Goal: Task Accomplishment & Management: Complete application form

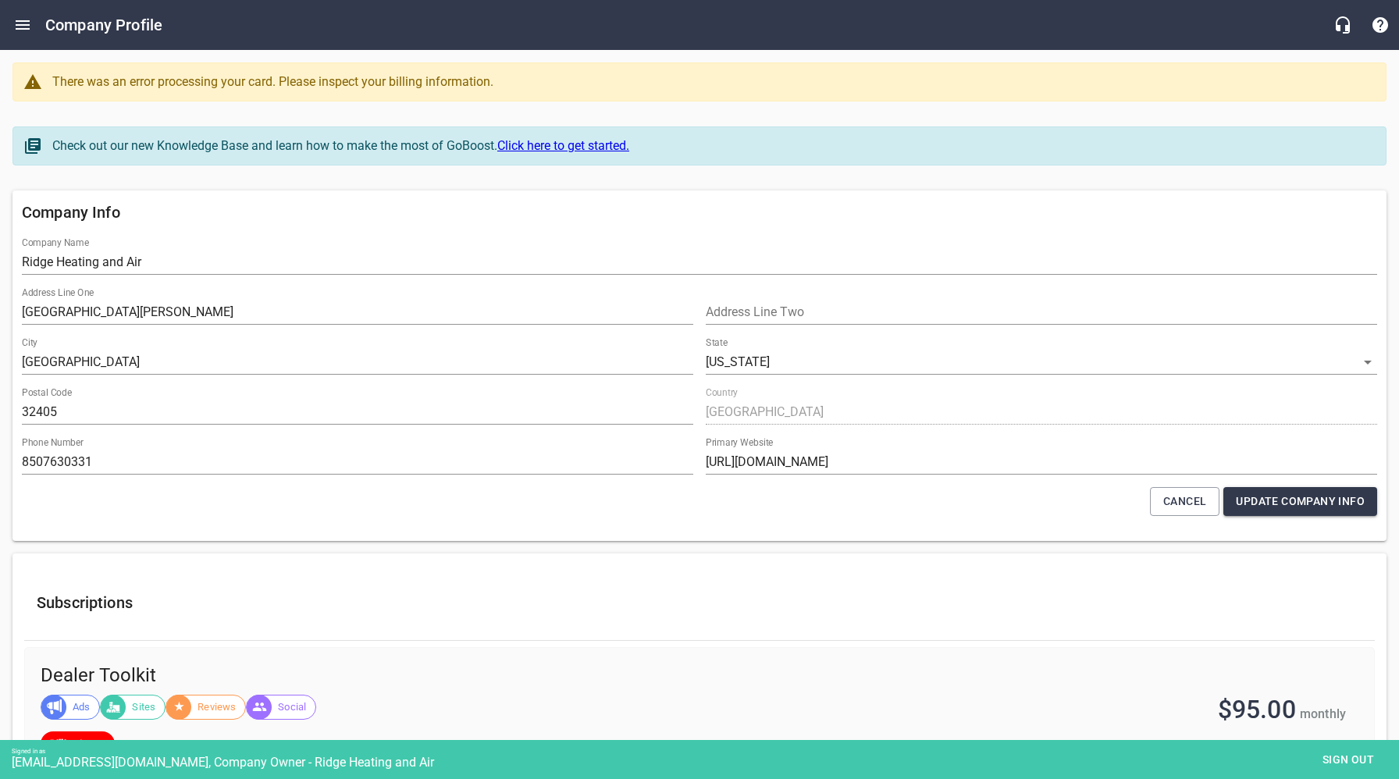
select select "[US_STATE]"
click at [26, 24] on icon "Open drawer" at bounding box center [23, 24] width 14 height 9
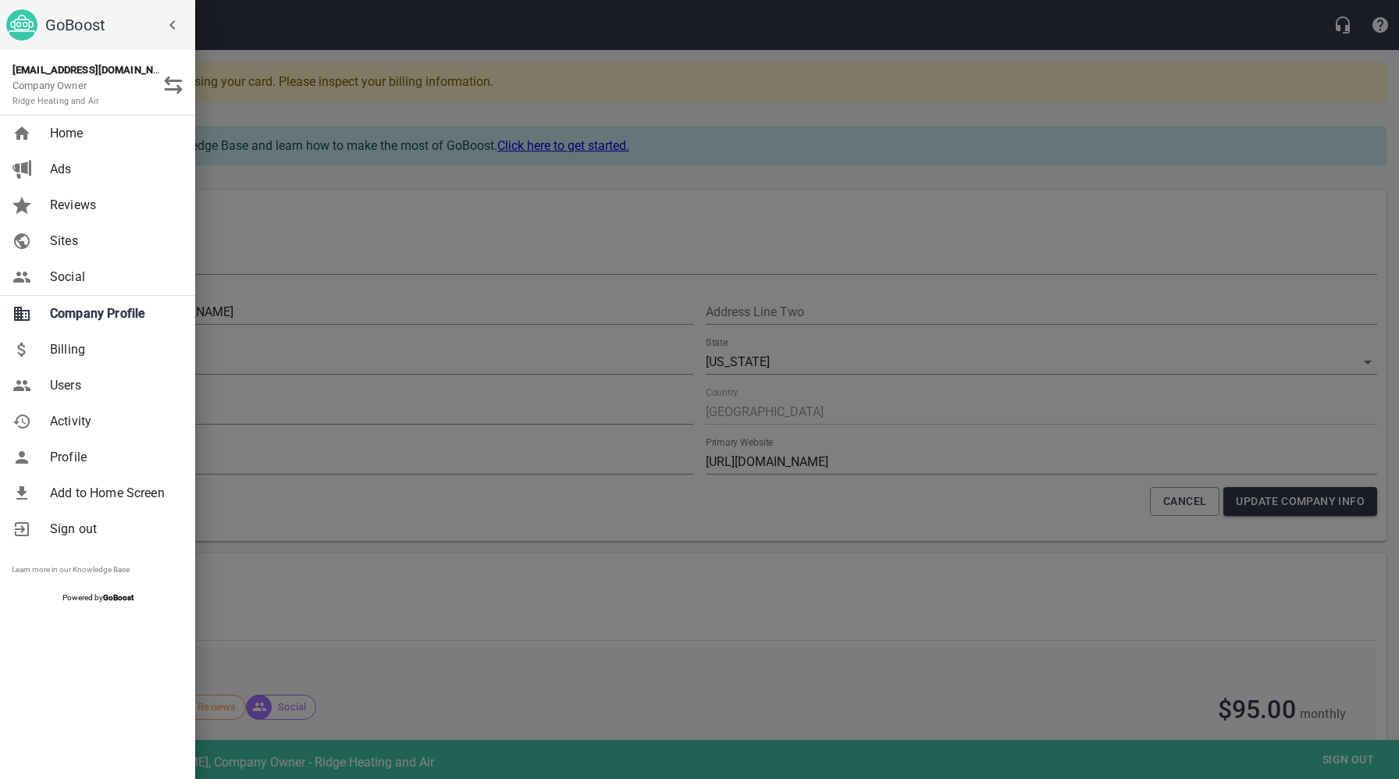
click at [87, 393] on span "Users" at bounding box center [113, 385] width 126 height 19
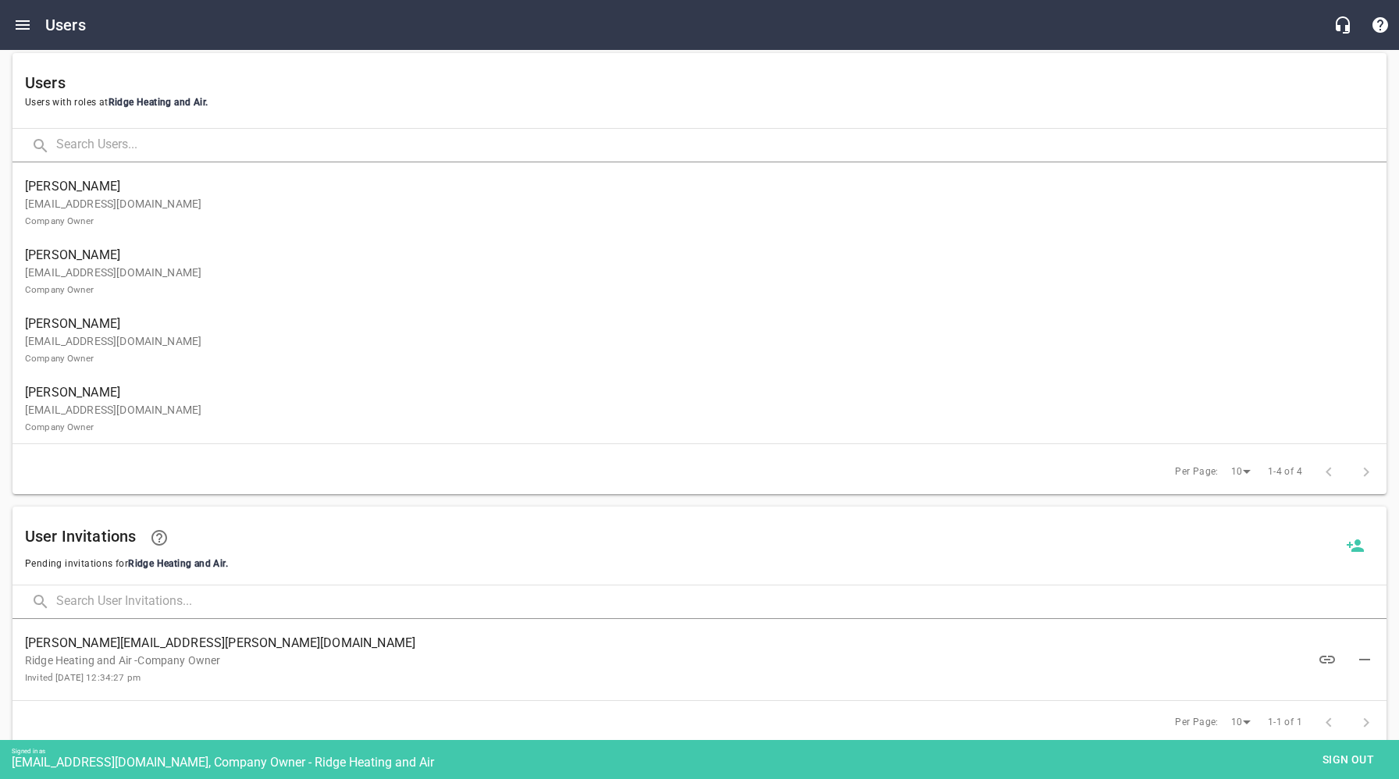
scroll to position [128, 0]
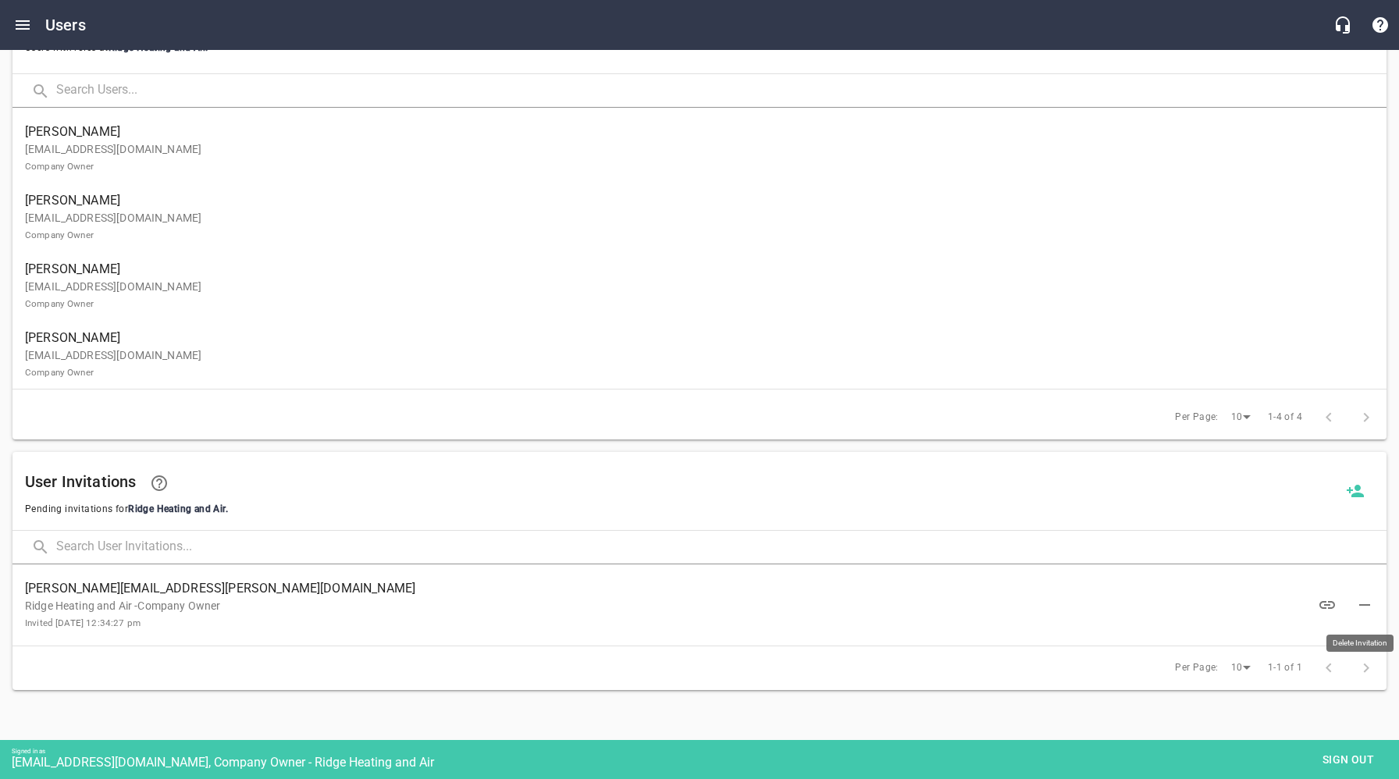
click at [1365, 602] on icon "button" at bounding box center [1364, 605] width 19 height 19
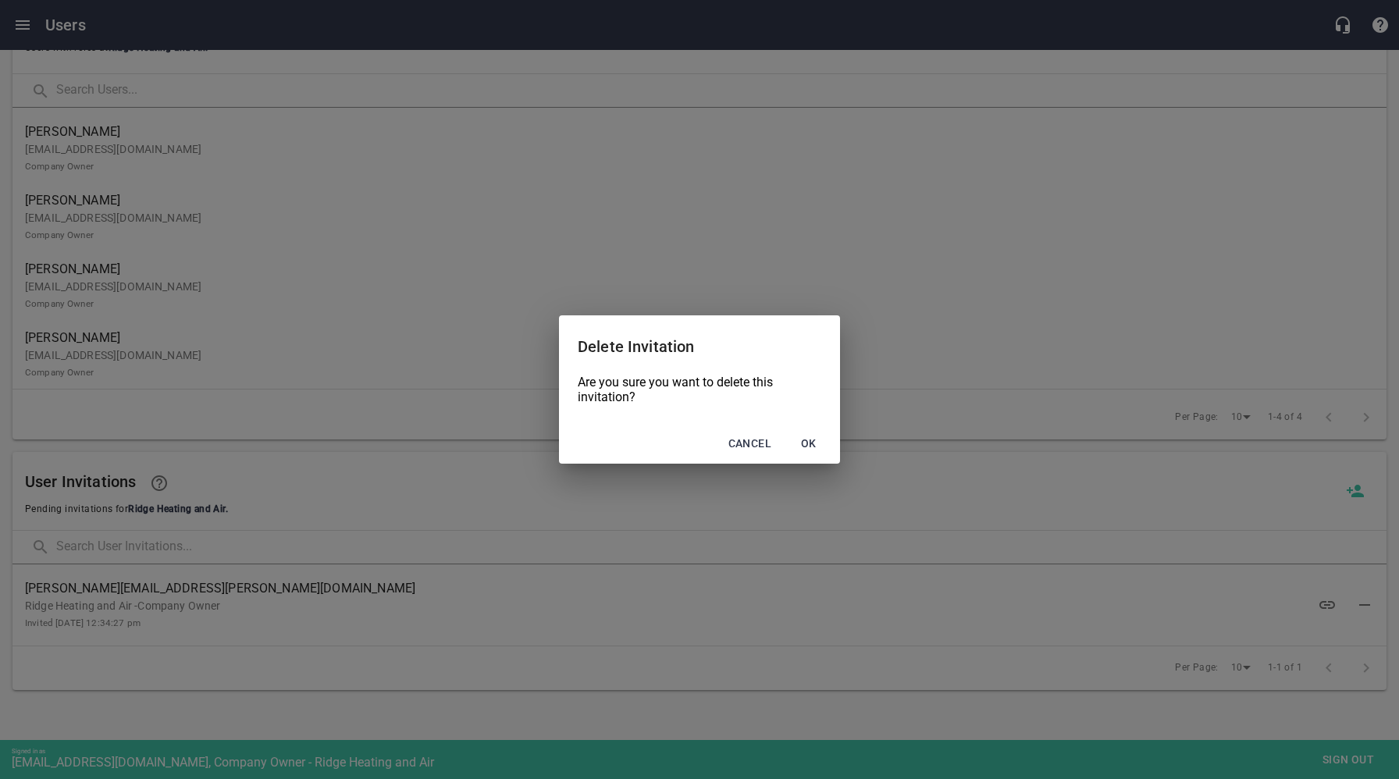
click at [811, 437] on span "Ok" at bounding box center [808, 444] width 37 height 20
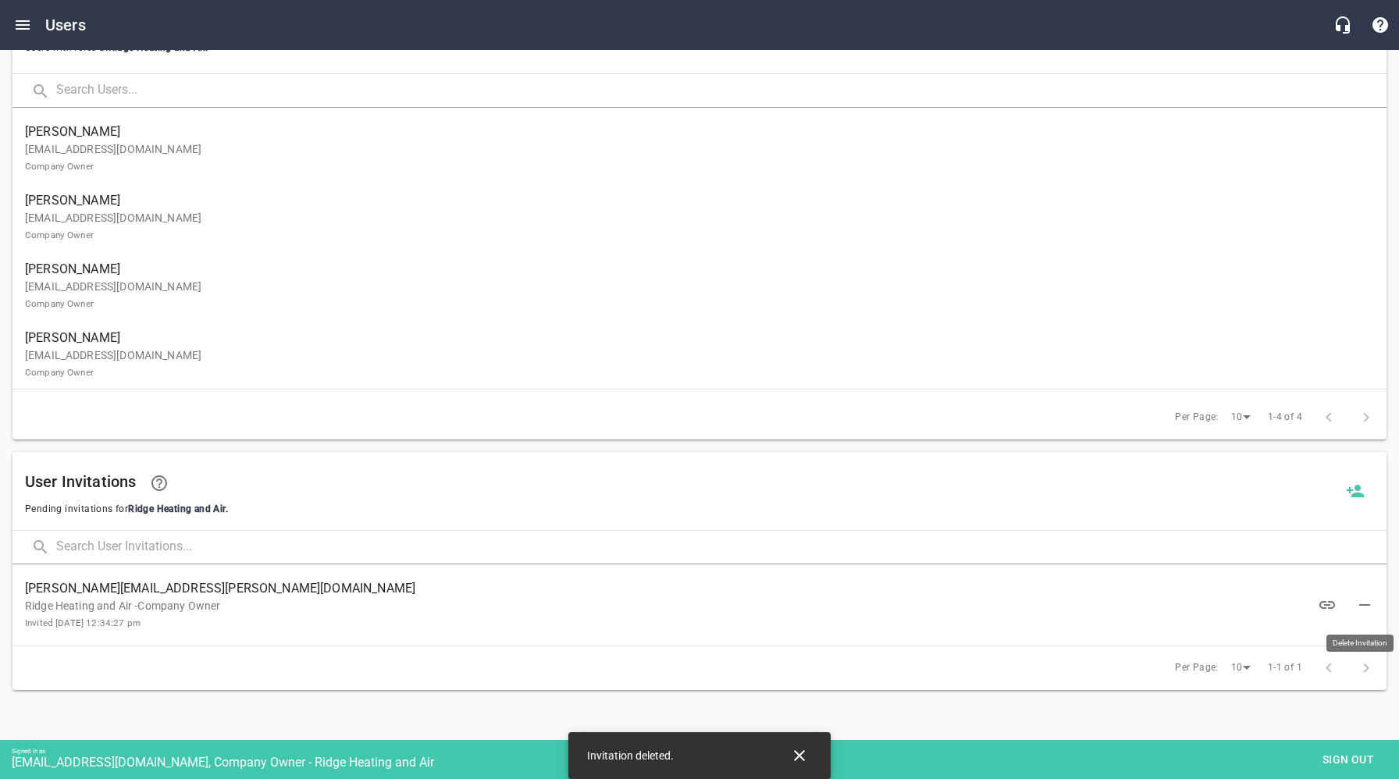
scroll to position [57, 0]
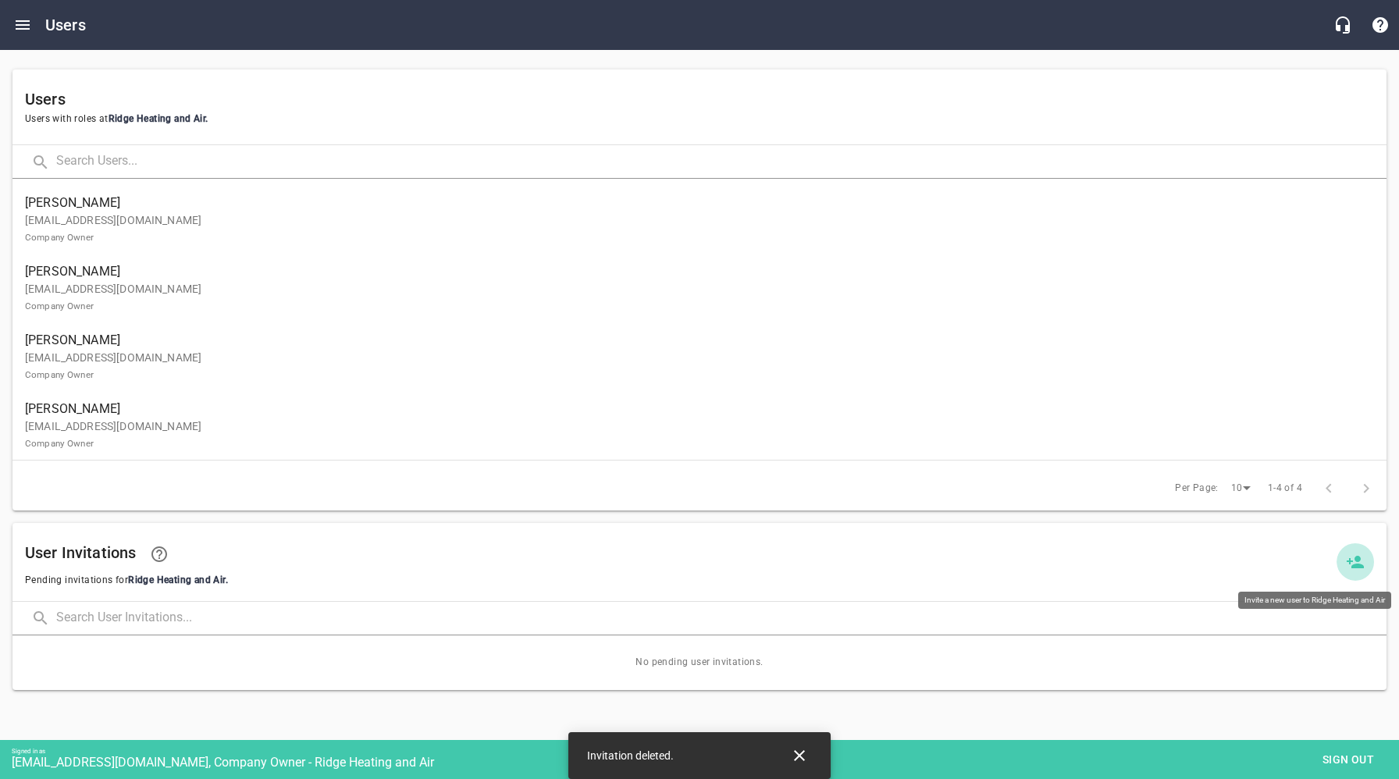
click at [1364, 564] on icon at bounding box center [1355, 562] width 19 height 19
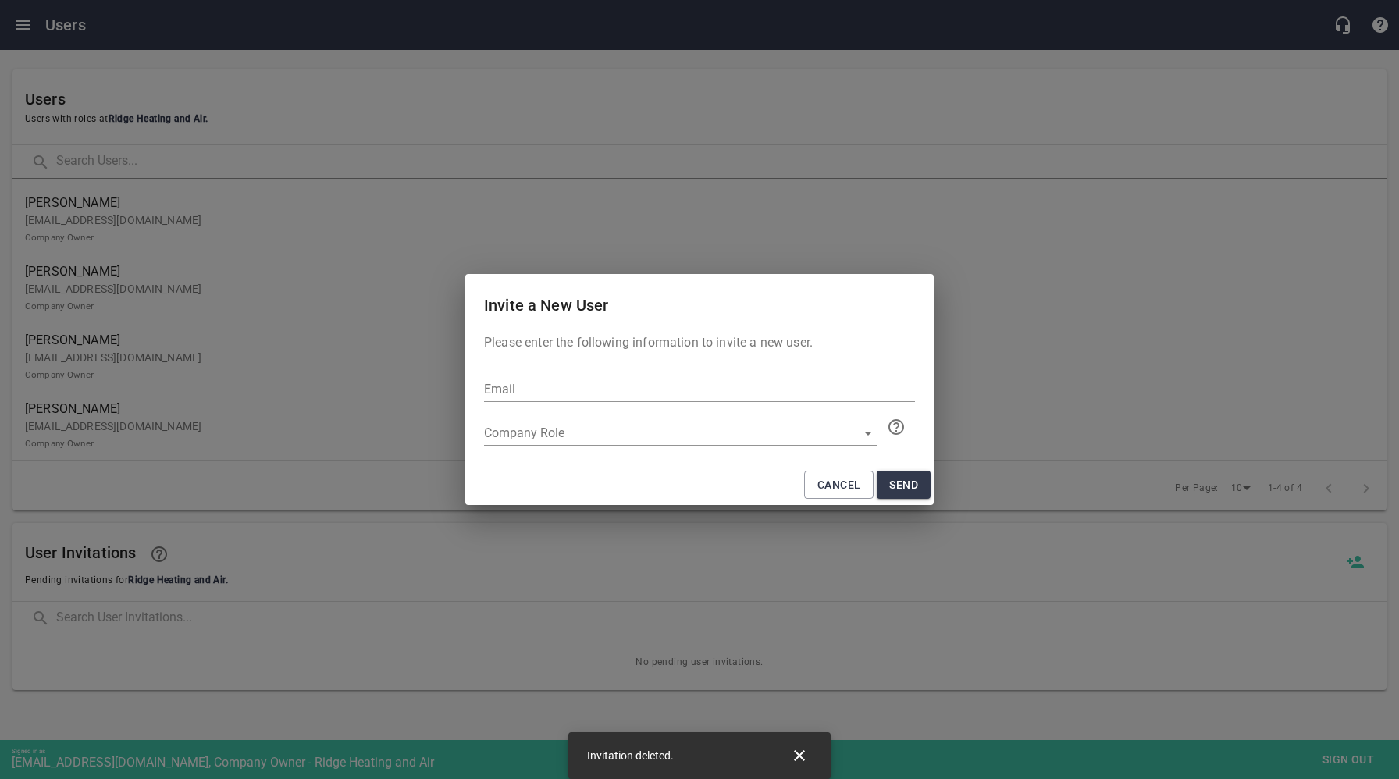
click at [579, 390] on input "text" at bounding box center [699, 389] width 431 height 25
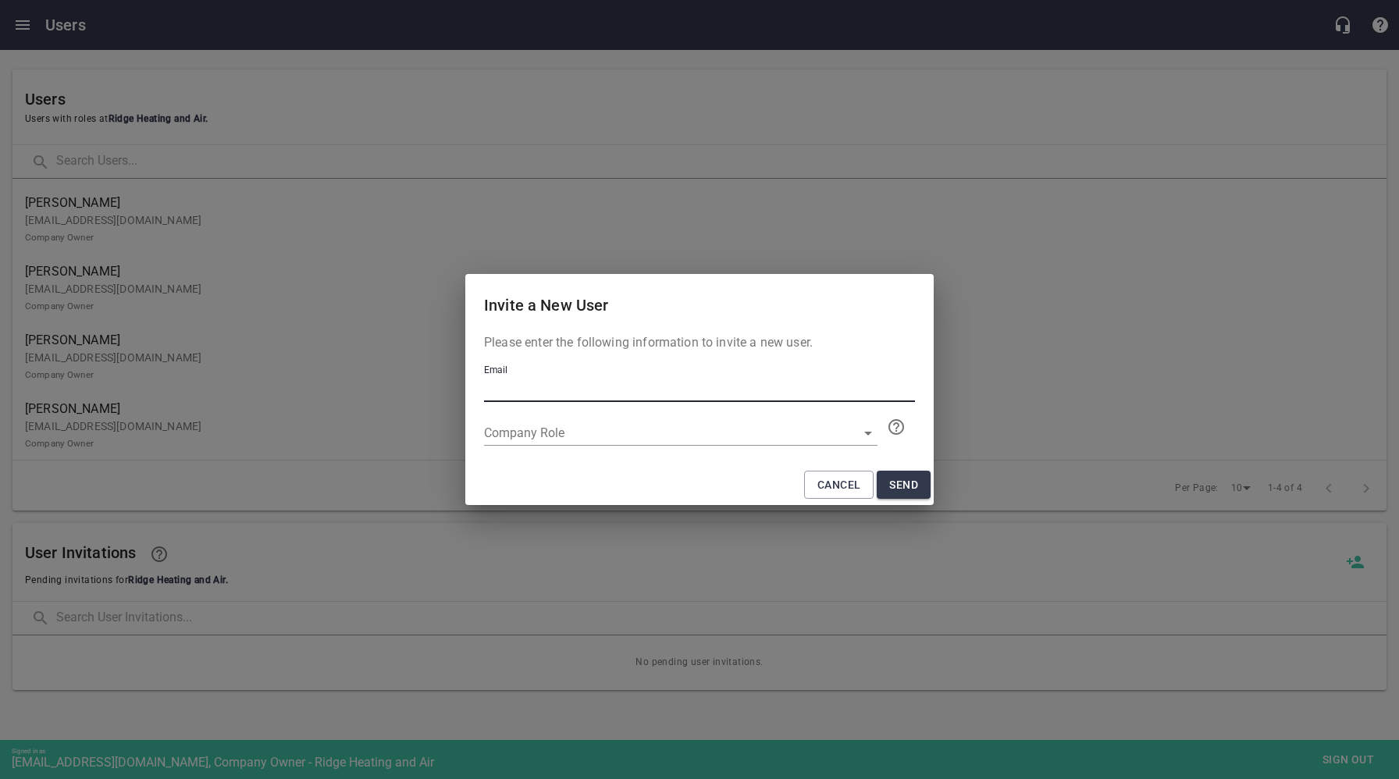
paste input "[PERSON_NAME][EMAIL_ADDRESS][PERSON_NAME][DOMAIN_NAME]"
type input "[PERSON_NAME][EMAIL_ADDRESS][PERSON_NAME][DOMAIN_NAME]"
click at [587, 434] on div "​" at bounding box center [680, 433] width 393 height 25
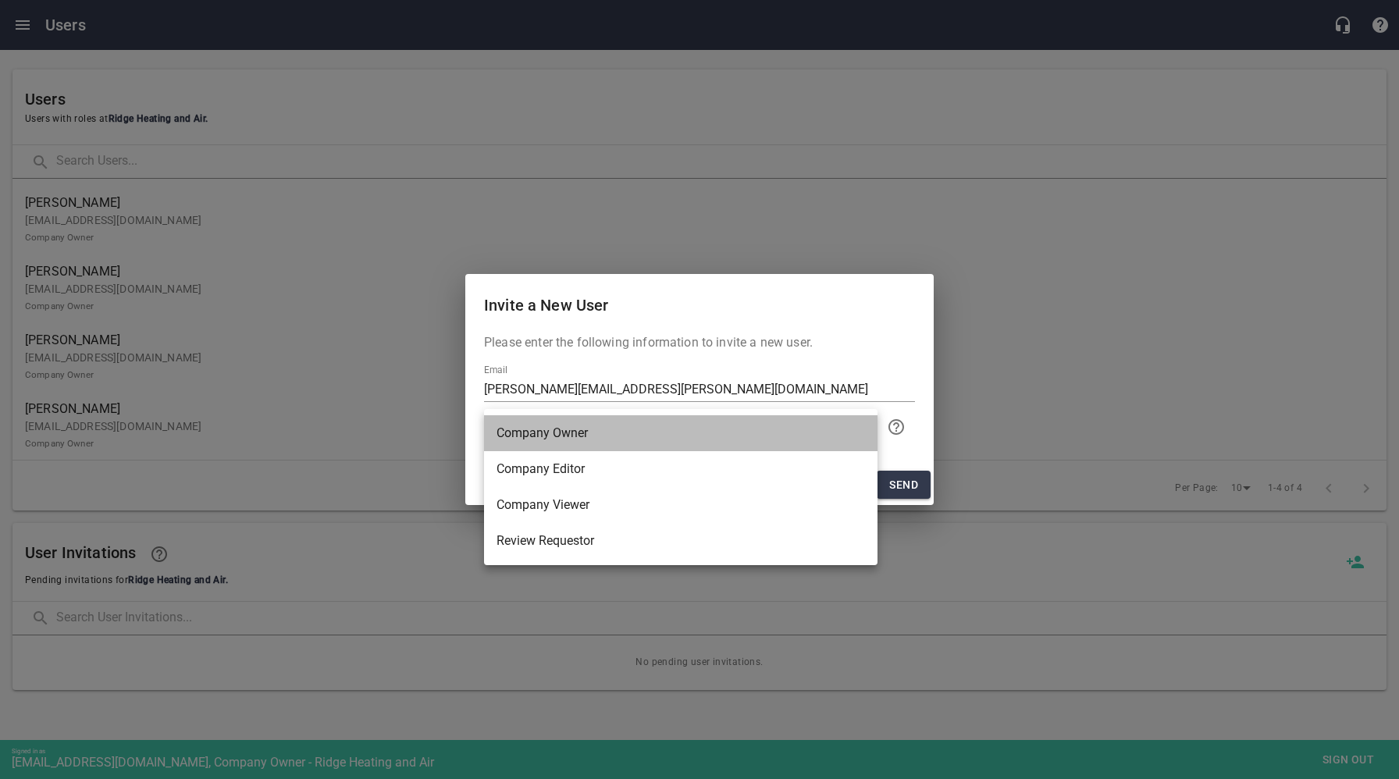
click at [554, 432] on li "Company Owner" at bounding box center [680, 433] width 393 height 36
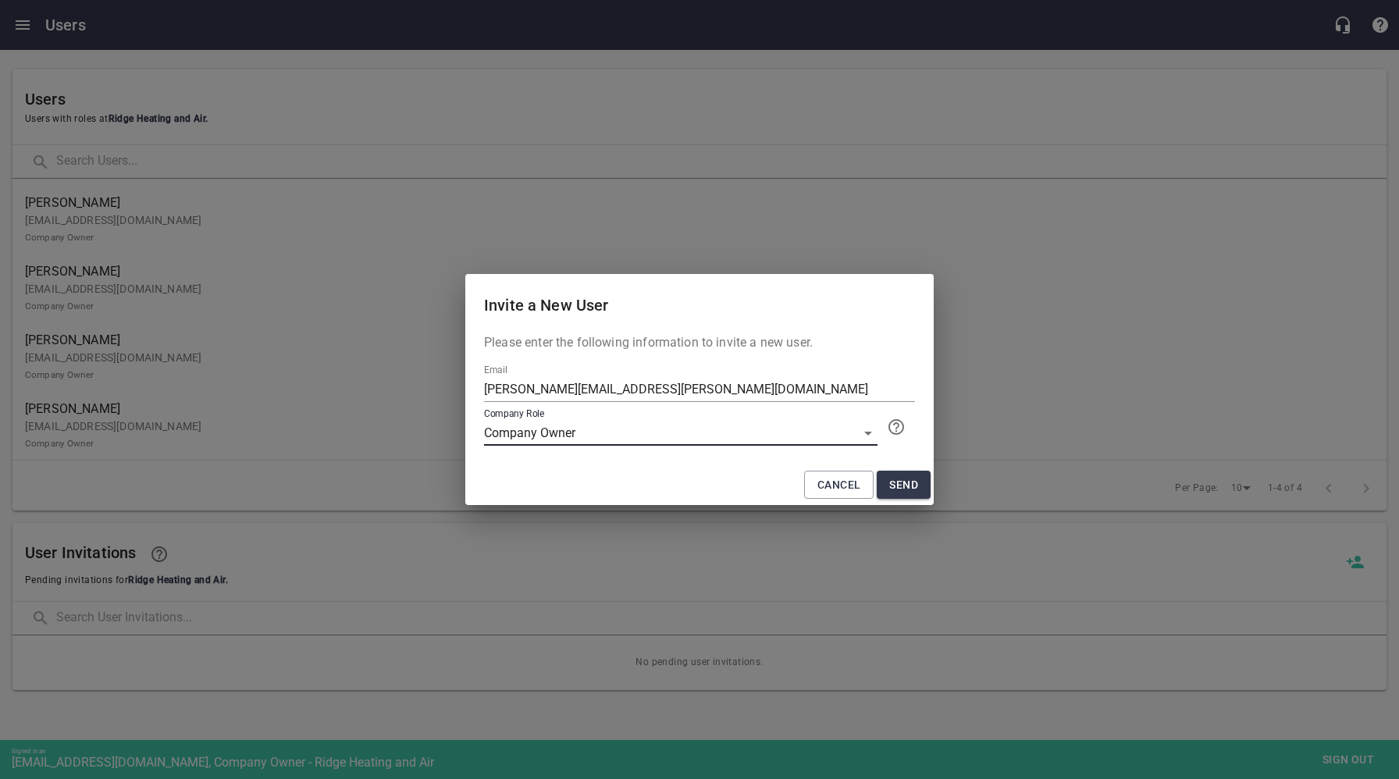
click at [903, 478] on span "Send" at bounding box center [903, 485] width 29 height 20
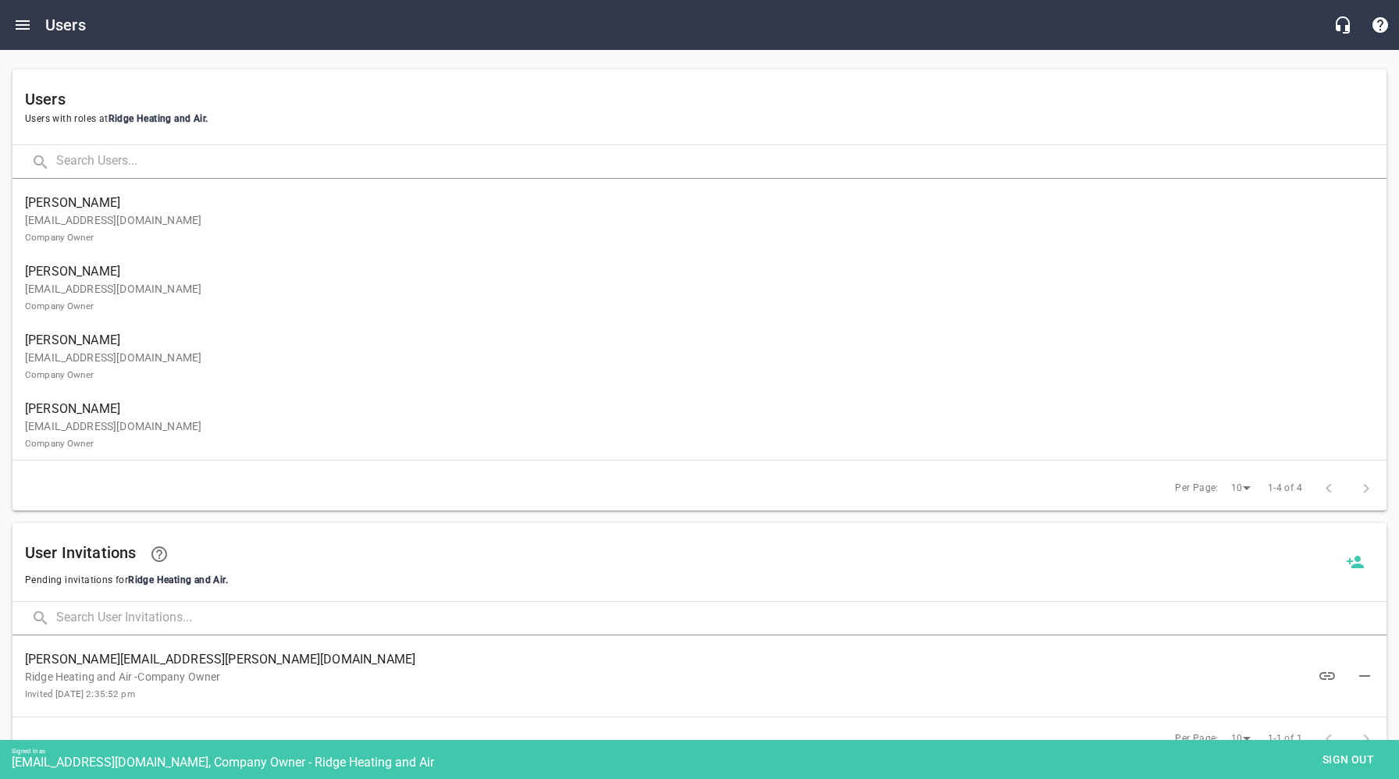
click at [1356, 760] on span "Sign out" at bounding box center [1348, 760] width 66 height 20
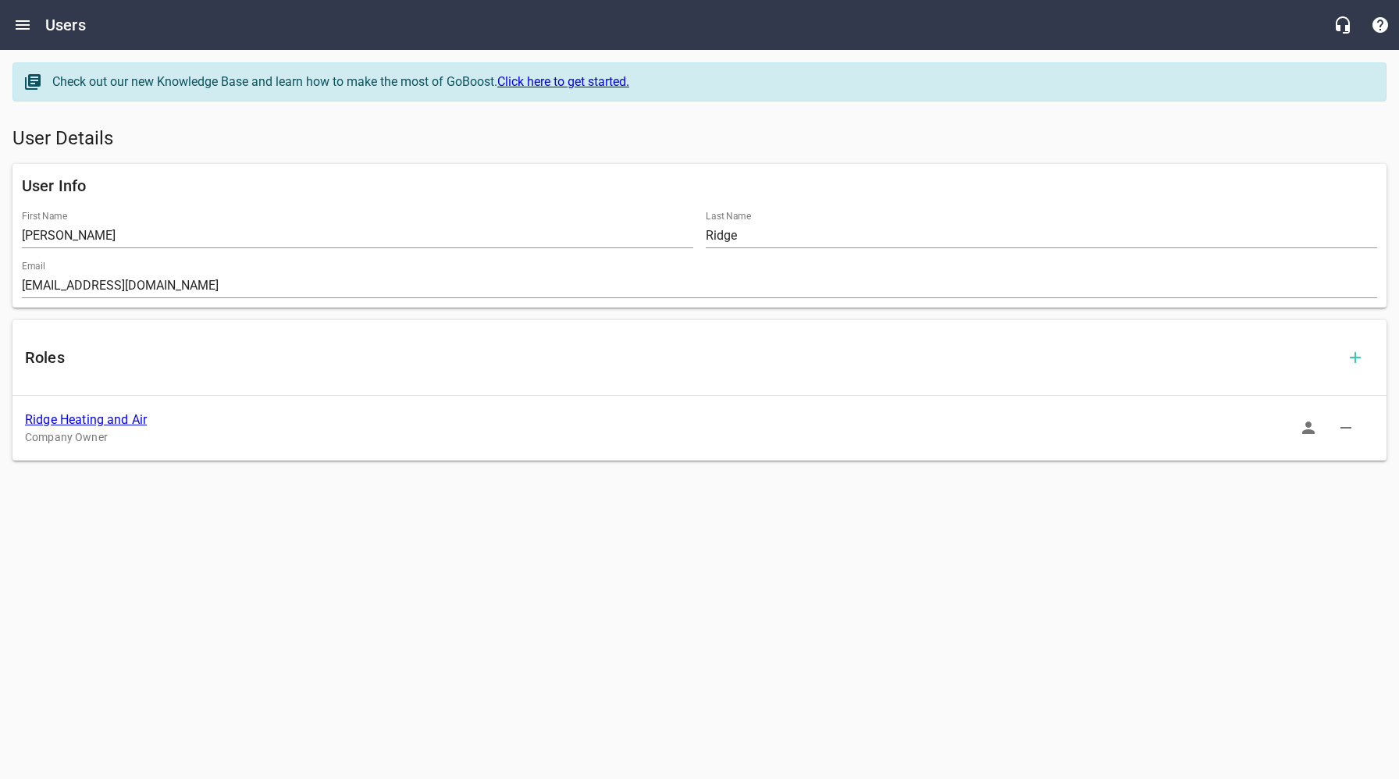
click at [105, 419] on link "Ridge Heating and Air" at bounding box center [86, 419] width 122 height 15
